Goal: Navigation & Orientation: Find specific page/section

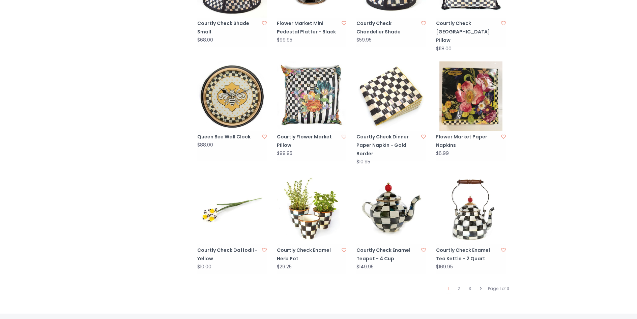
scroll to position [573, 0]
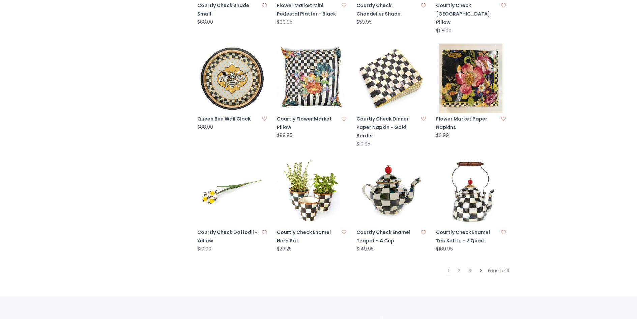
click at [481, 268] on icon at bounding box center [481, 270] width 2 height 4
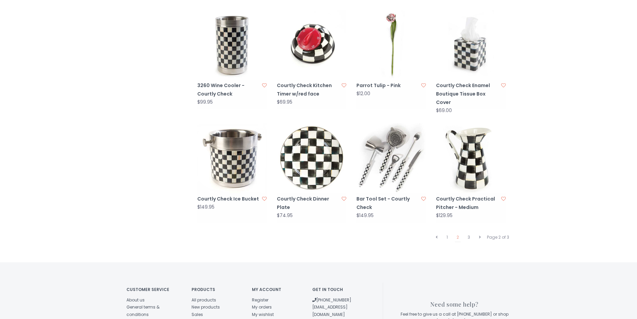
scroll to position [607, 0]
click at [480, 235] on icon at bounding box center [480, 237] width 2 height 4
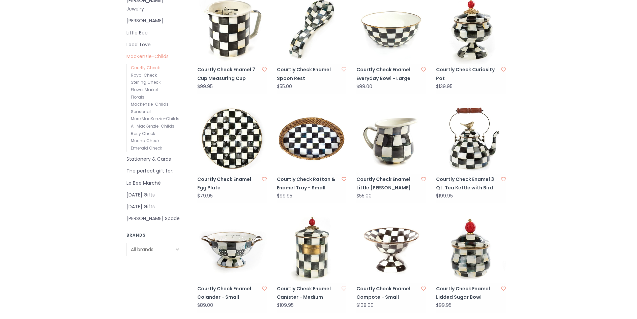
scroll to position [263, 0]
